Goal: Check status: Check status

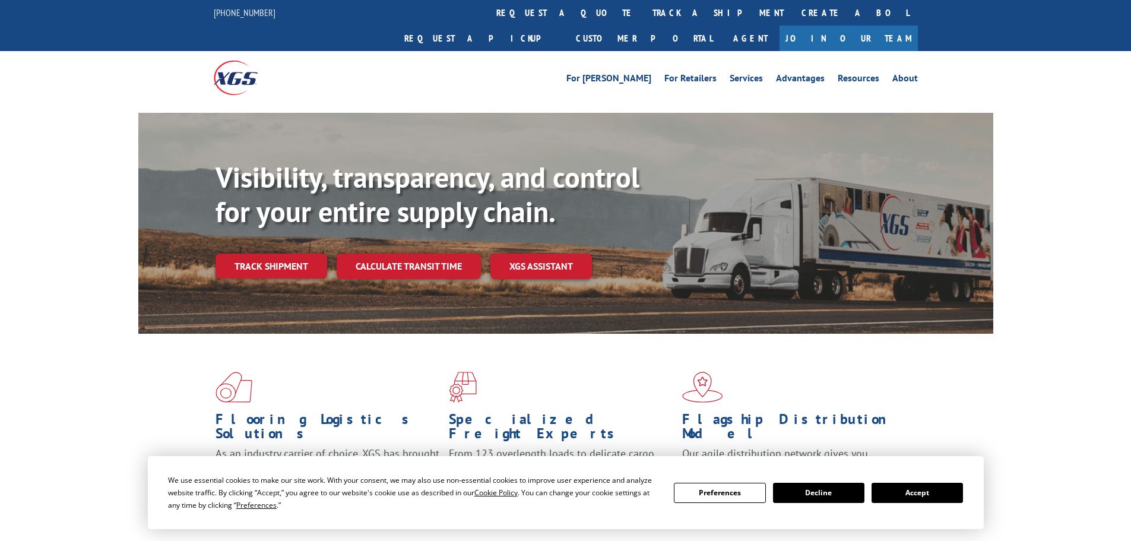
click at [299, 257] on div "Visibility, transparency, and control for your entire supply chain. Track shipm…" at bounding box center [605, 243] width 778 height 166
click at [282, 253] on link "Track shipment" at bounding box center [272, 265] width 112 height 25
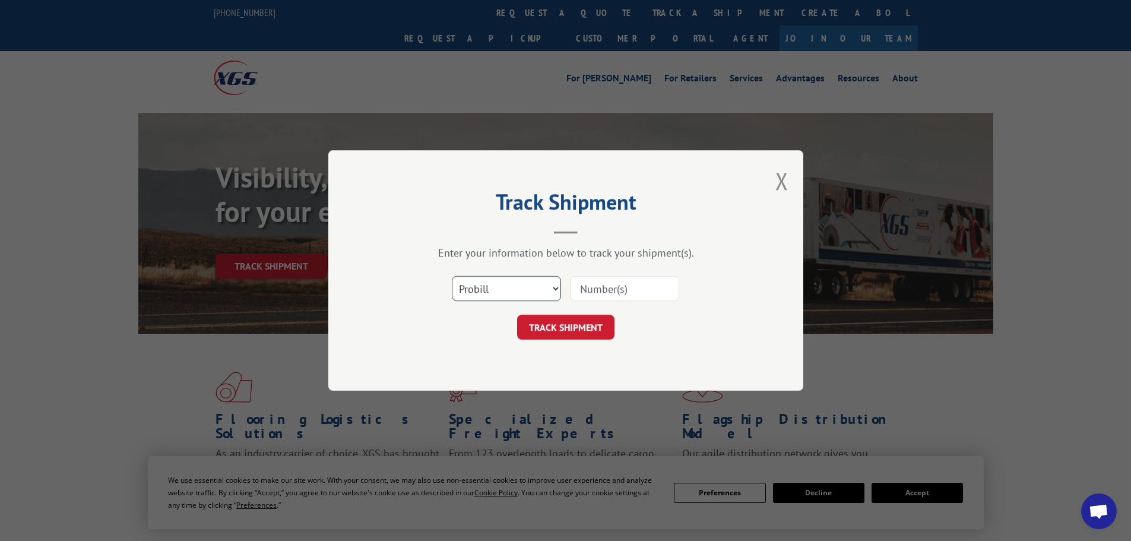
click at [528, 284] on select "Select category... Probill BOL PO" at bounding box center [506, 288] width 109 height 25
select select "bol"
click at [452, 276] on select "Select category... Probill BOL PO" at bounding box center [506, 288] width 109 height 25
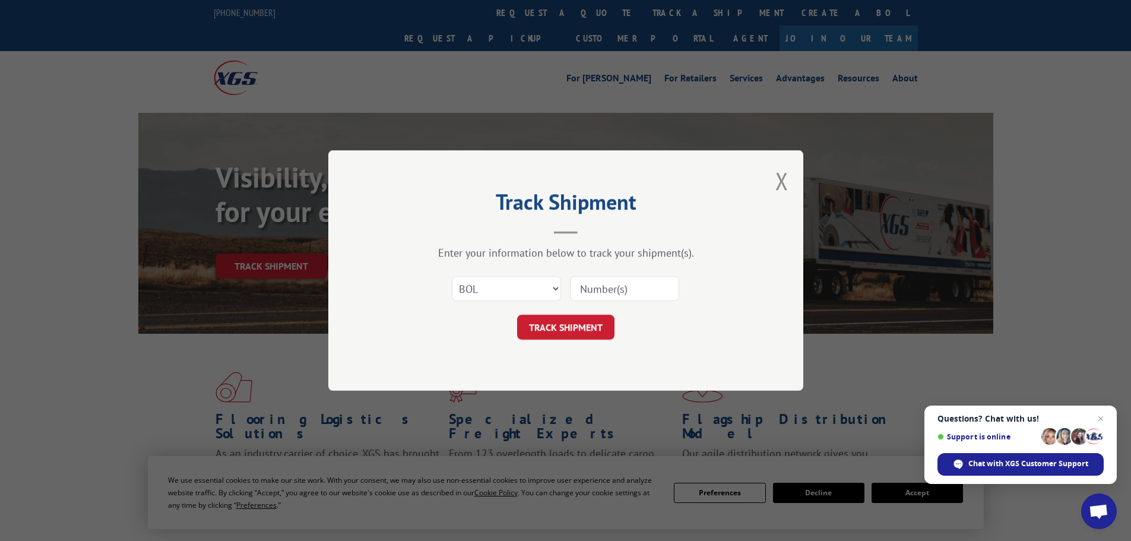
click at [583, 285] on input at bounding box center [624, 288] width 109 height 25
paste input "5176351"
type input "5176351"
click at [576, 326] on button "TRACK SHIPMENT" at bounding box center [565, 327] width 97 height 25
